Goal: Find specific page/section: Find specific page/section

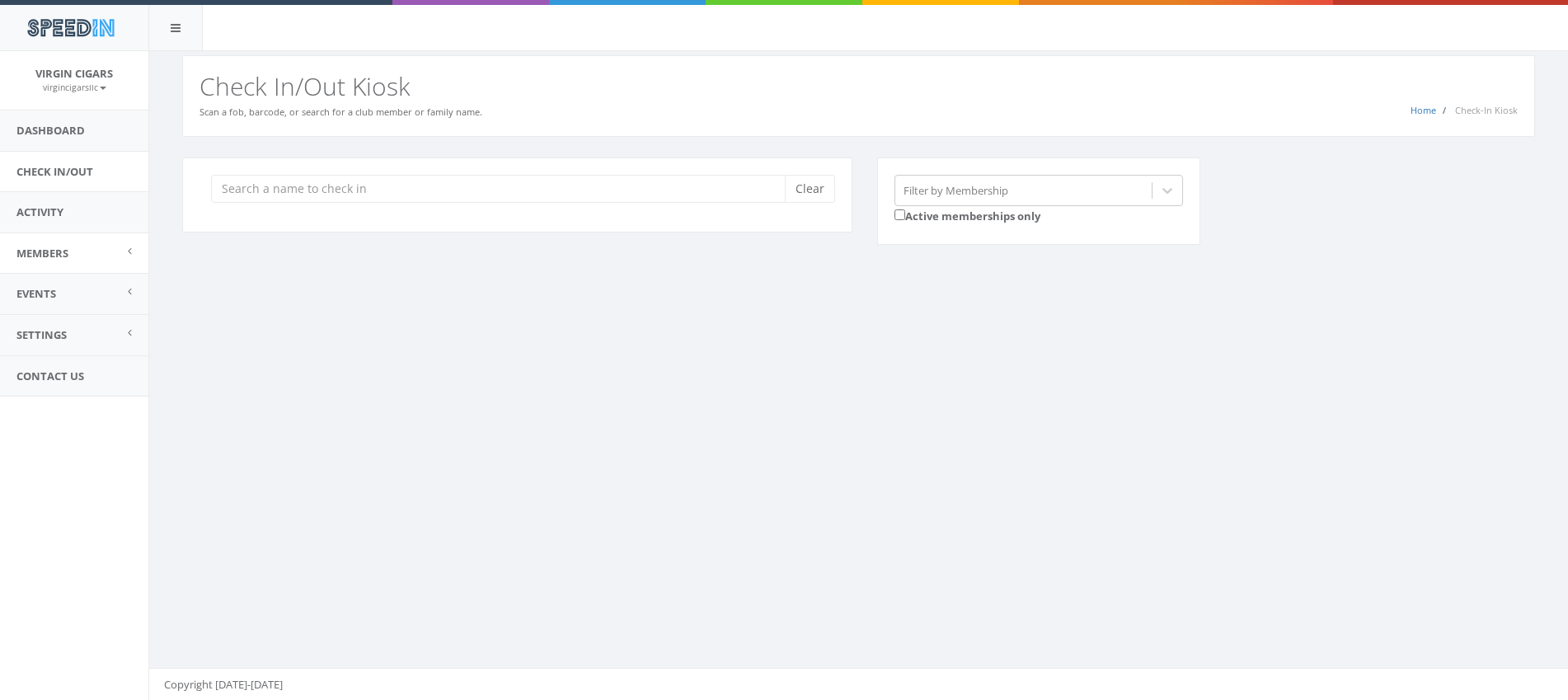
click at [55, 251] on span "Members" at bounding box center [42, 253] width 52 height 15
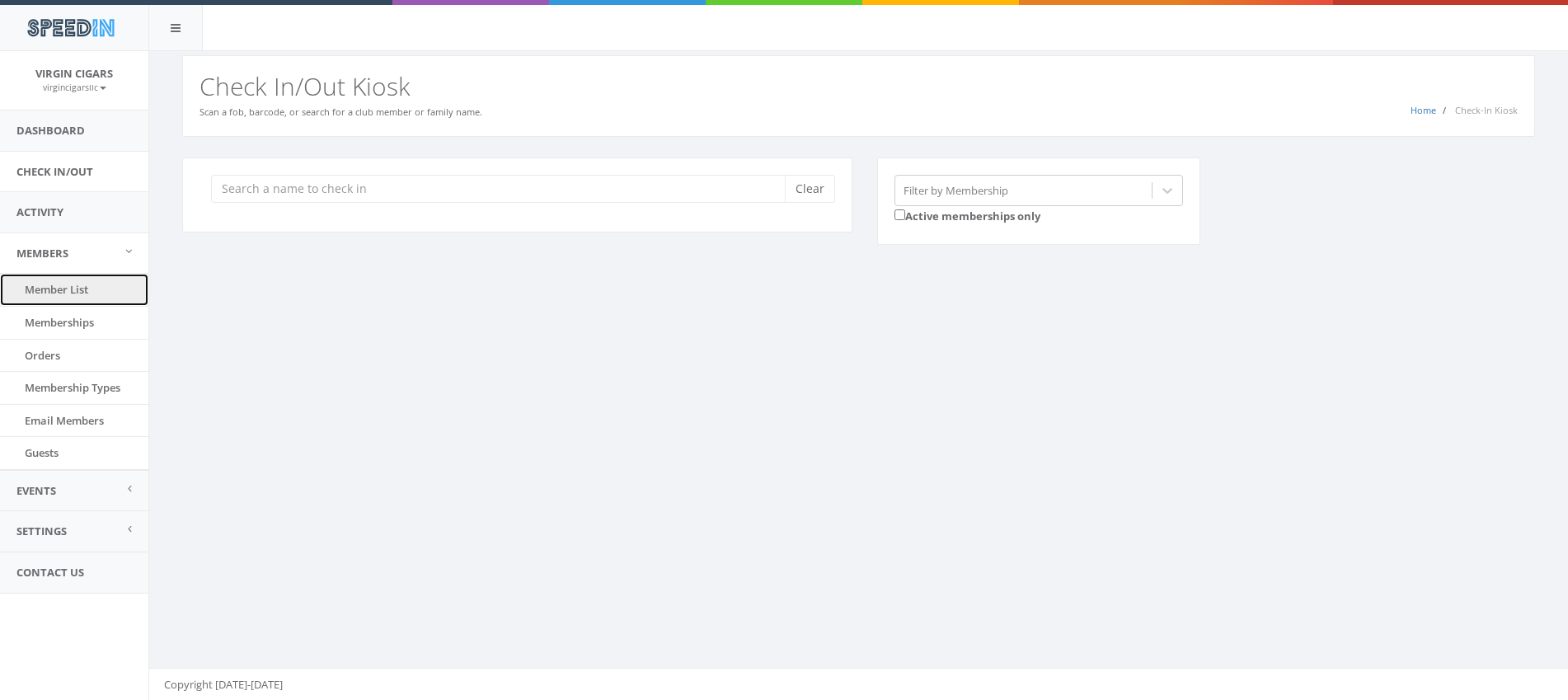
click at [46, 286] on link "Member List" at bounding box center [74, 290] width 148 height 32
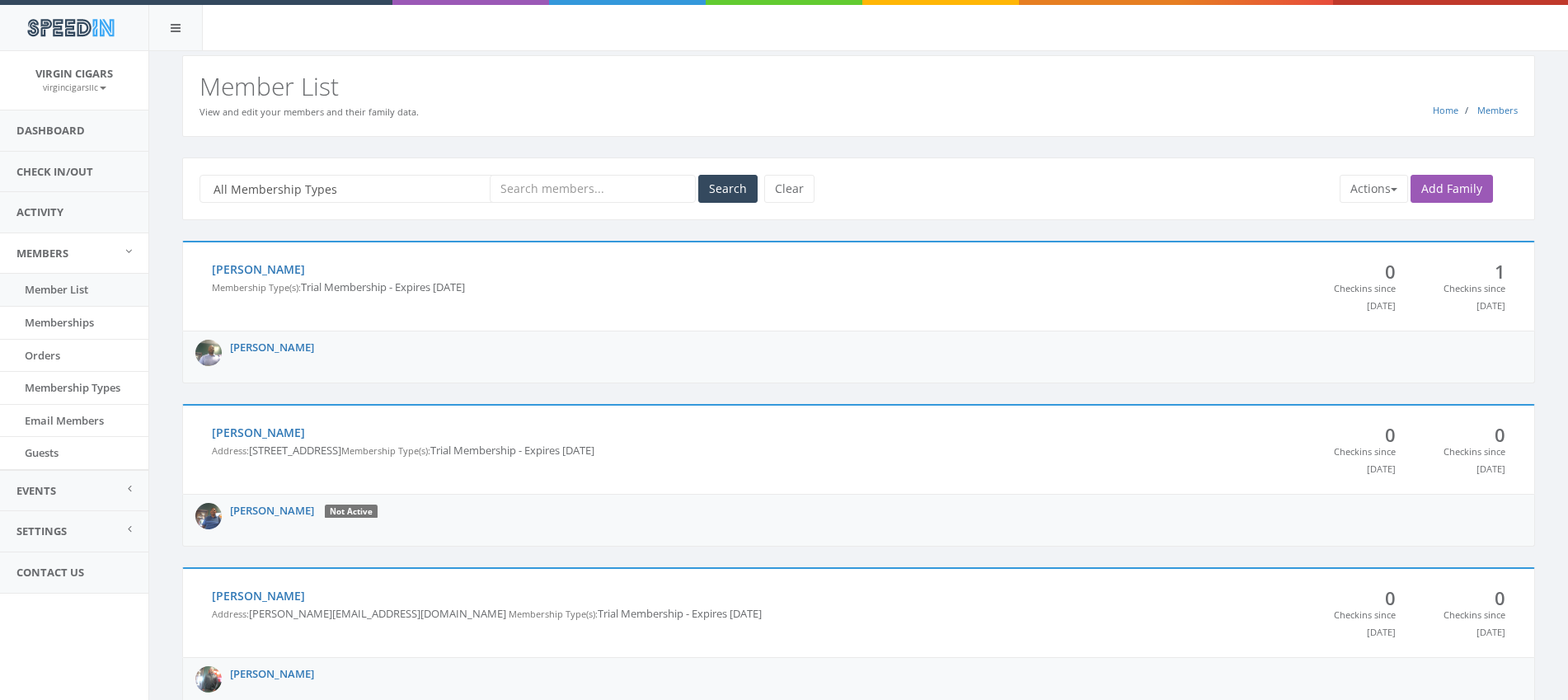
click at [514, 194] on input "text" at bounding box center [592, 189] width 206 height 28
type input "hayden"
click at [717, 194] on button "Search" at bounding box center [728, 189] width 60 height 28
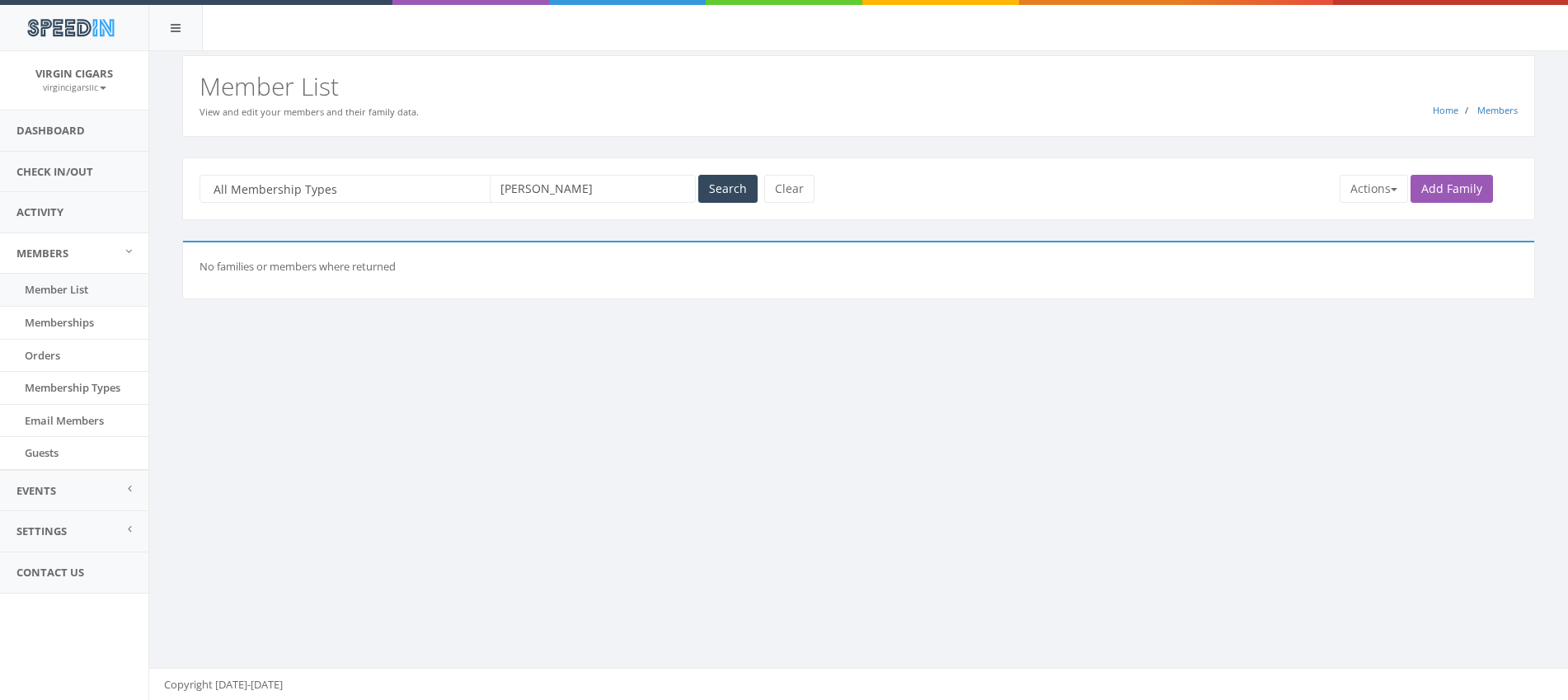
click at [542, 192] on input "hayden" at bounding box center [592, 189] width 206 height 28
type input "jennings"
click at [716, 195] on button "Search" at bounding box center [728, 189] width 60 height 28
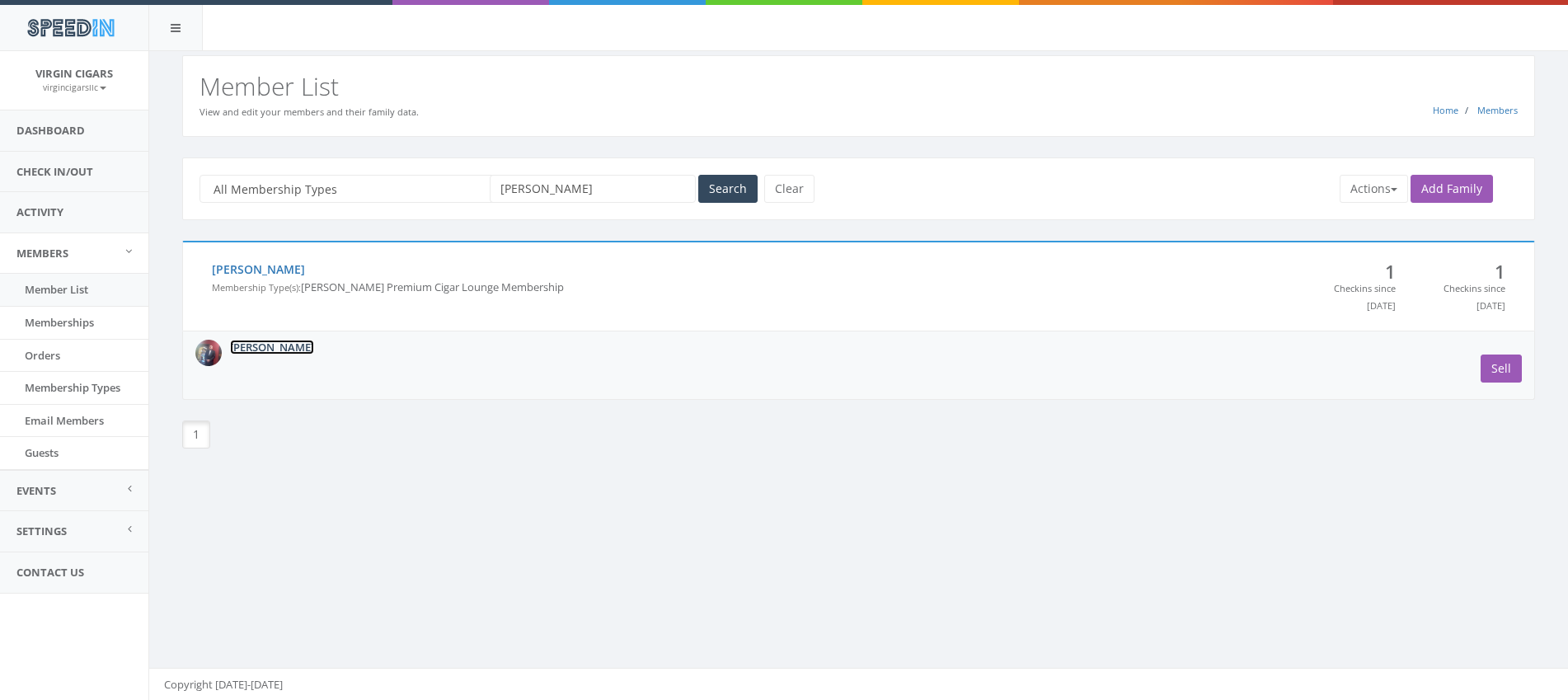
click at [289, 344] on link "[PERSON_NAME]" at bounding box center [272, 348] width 84 height 15
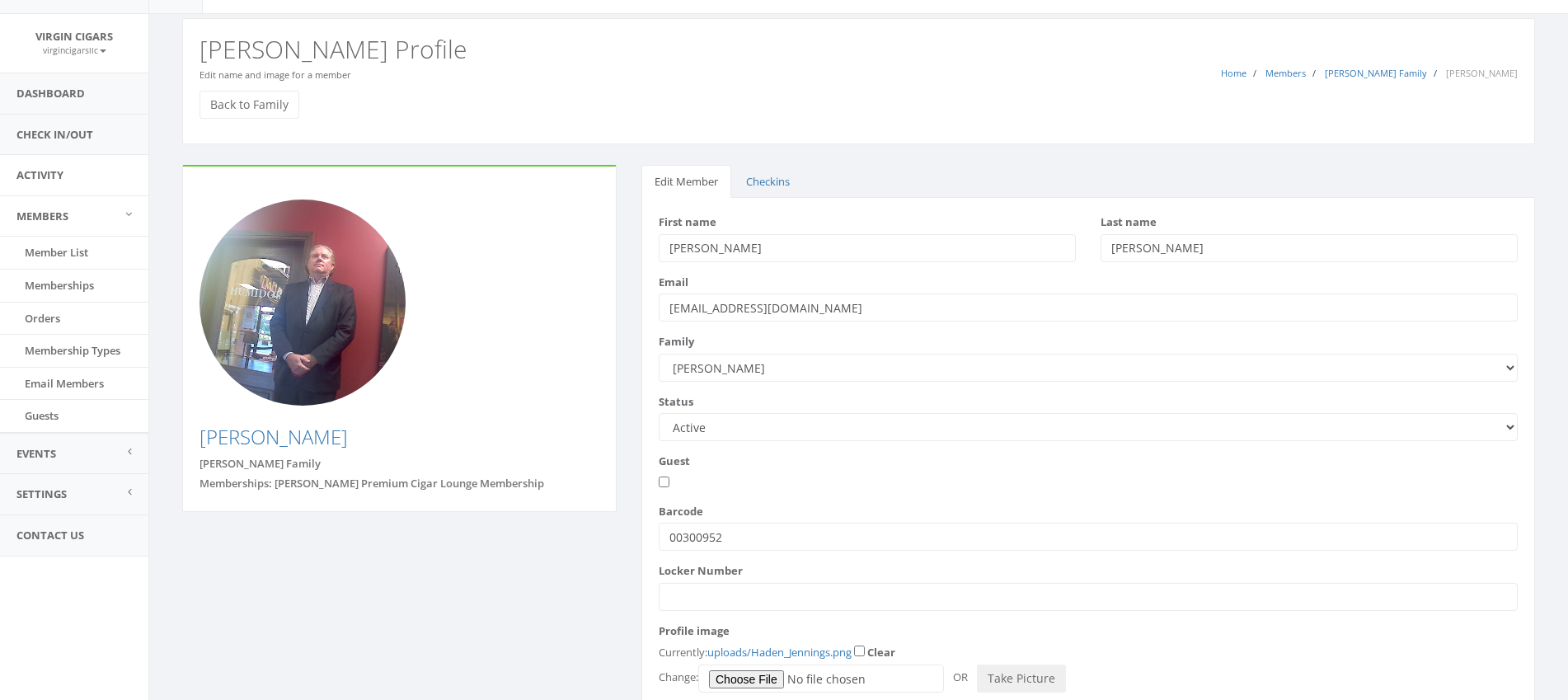
scroll to position [38, 0]
click at [68, 139] on link "Check In/Out" at bounding box center [74, 134] width 148 height 41
